Goal: Information Seeking & Learning: Learn about a topic

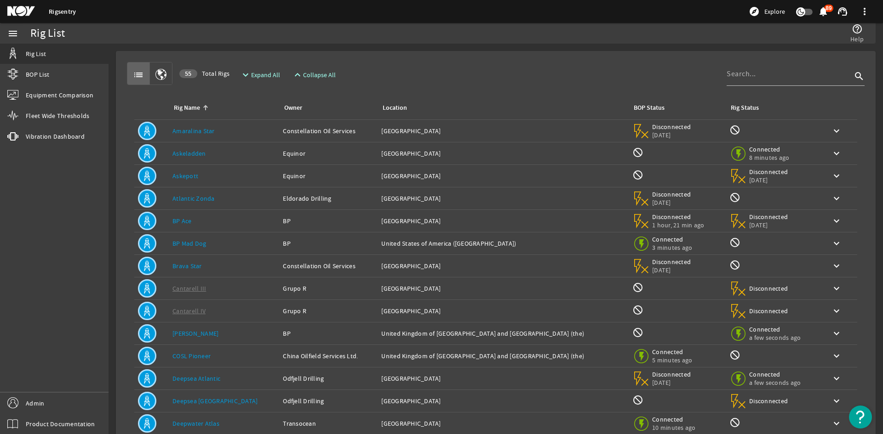
click at [242, 137] on td "Rig Name: [PERSON_NAME]" at bounding box center [224, 131] width 110 height 23
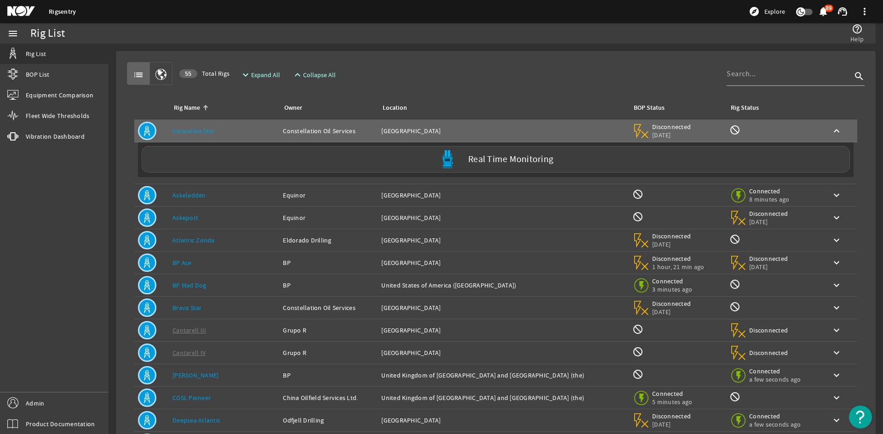
click at [206, 202] on td "Rig Name: Askeladden" at bounding box center [224, 195] width 110 height 23
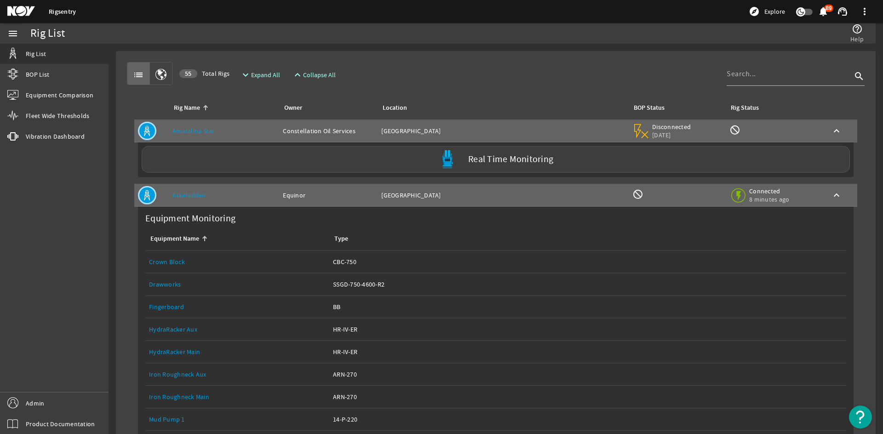
click at [164, 287] on link "Drawworks" at bounding box center [165, 284] width 32 height 8
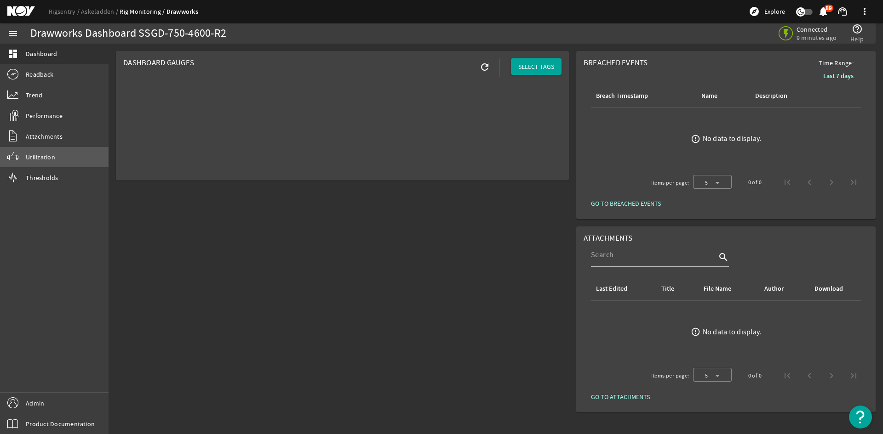
click at [54, 156] on span "Utilization" at bounding box center [40, 157] width 29 height 9
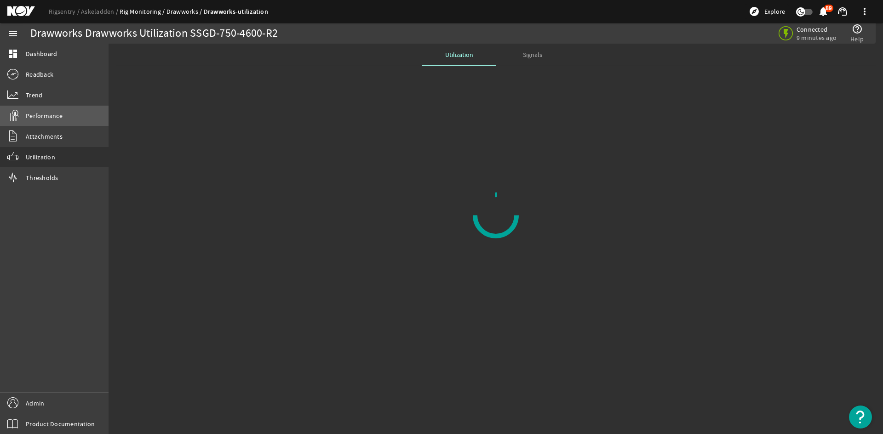
click at [72, 110] on link "Performance" at bounding box center [54, 116] width 108 height 20
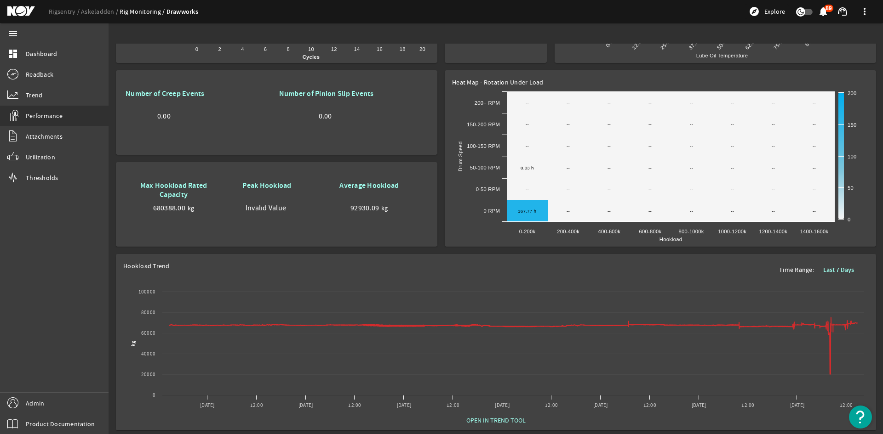
scroll to position [517, 7]
